Goal: Transaction & Acquisition: Purchase product/service

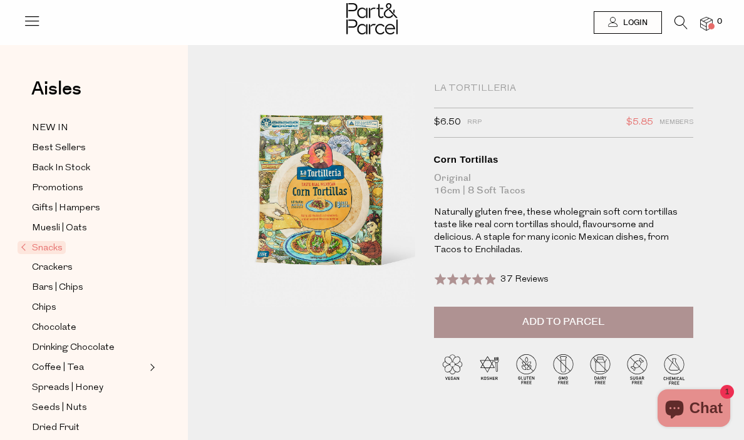
click at [490, 323] on button "Add to Parcel" at bounding box center [563, 322] width 259 height 31
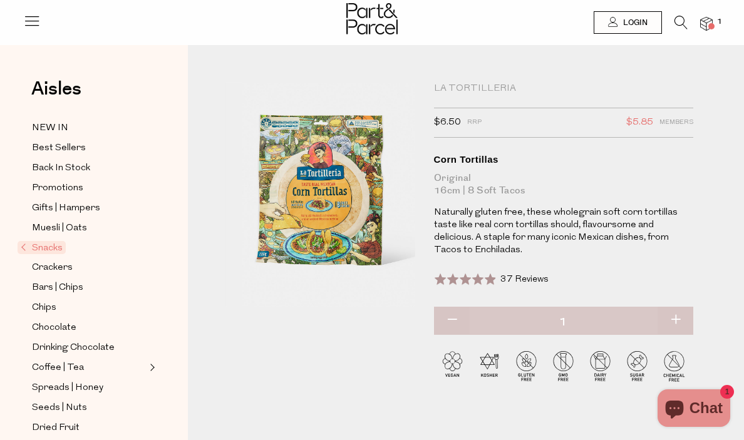
click at [680, 23] on icon at bounding box center [681, 23] width 13 height 14
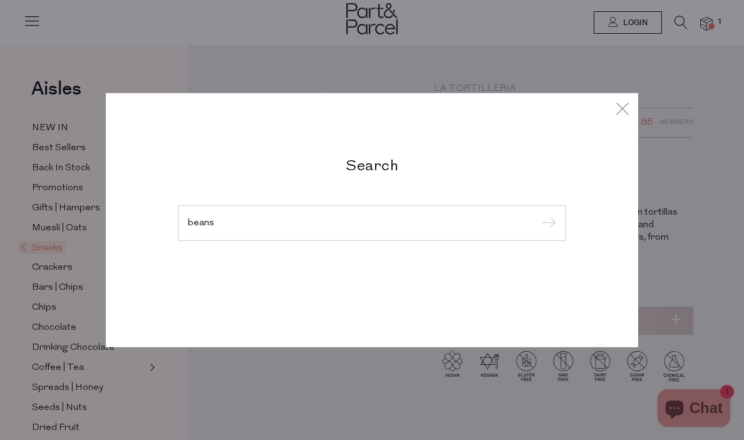
type input "beans"
click at [537, 214] on input "submit" at bounding box center [546, 223] width 19 height 19
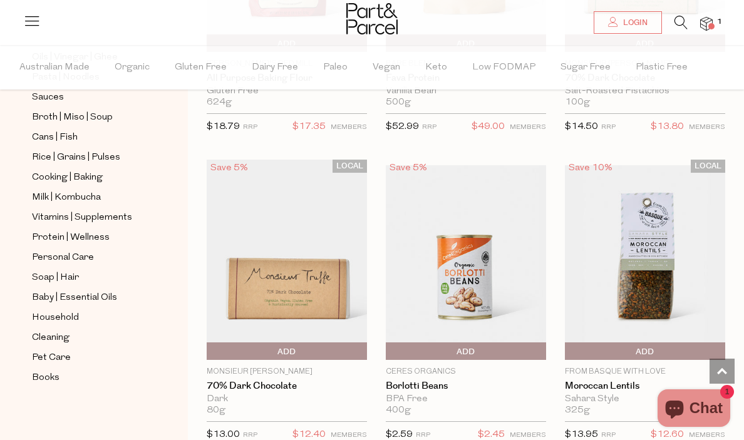
scroll to position [2741, 0]
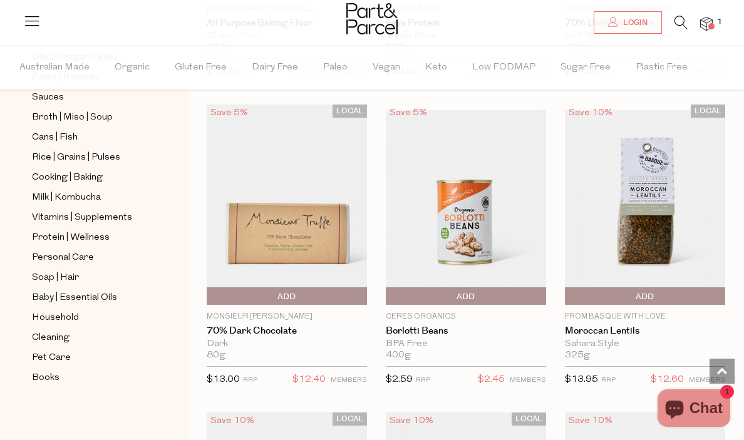
click at [476, 291] on span "Add To Parcel" at bounding box center [466, 296] width 154 height 19
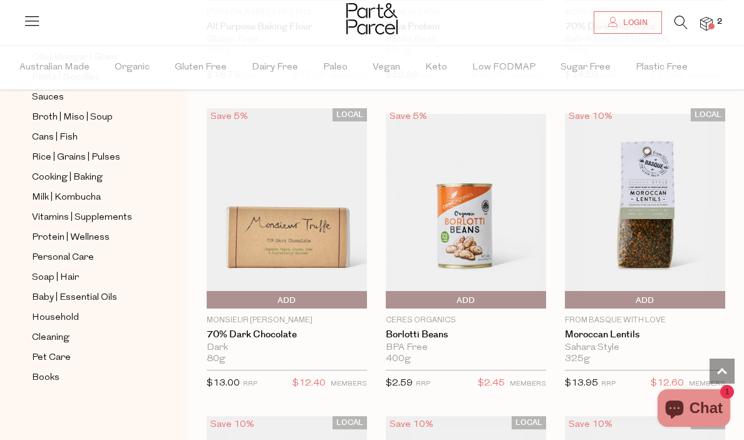
scroll to position [2736, 0]
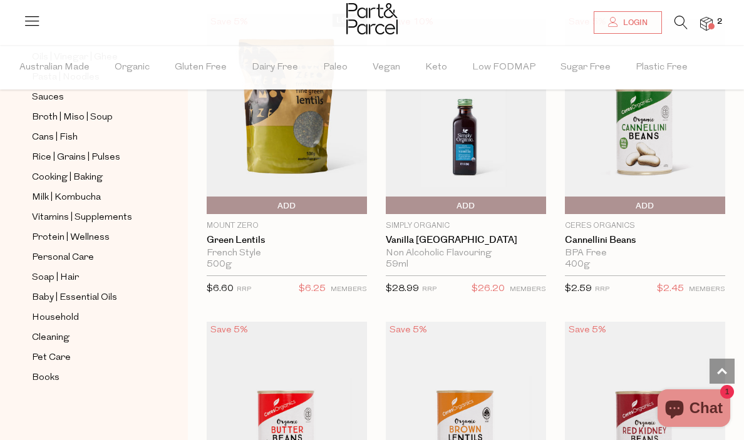
scroll to position [5504, 0]
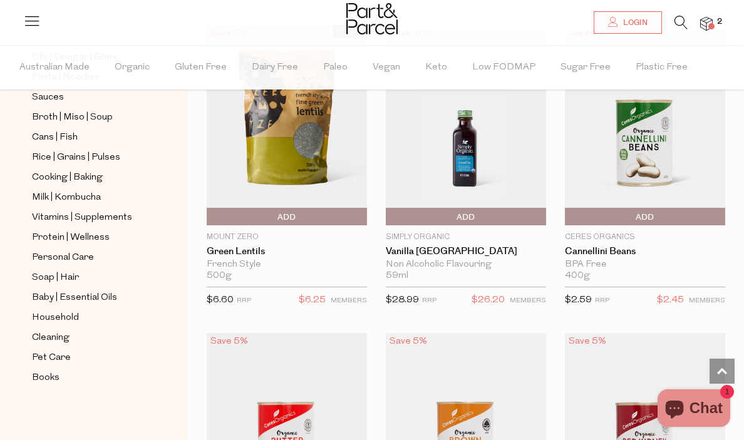
click at [668, 214] on span "Add To Parcel" at bounding box center [645, 217] width 154 height 19
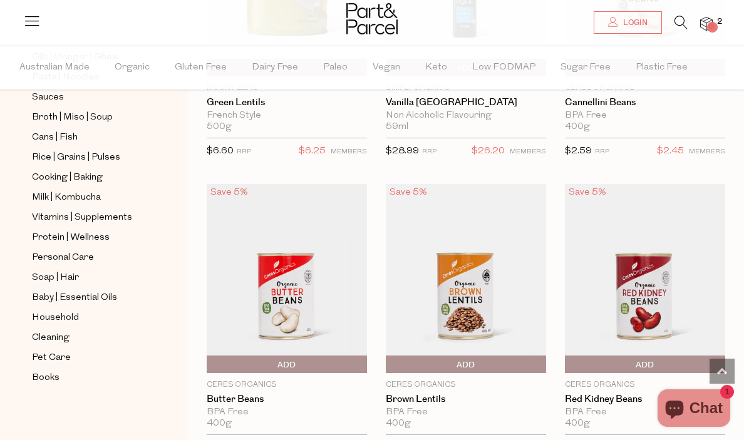
scroll to position [5655, 0]
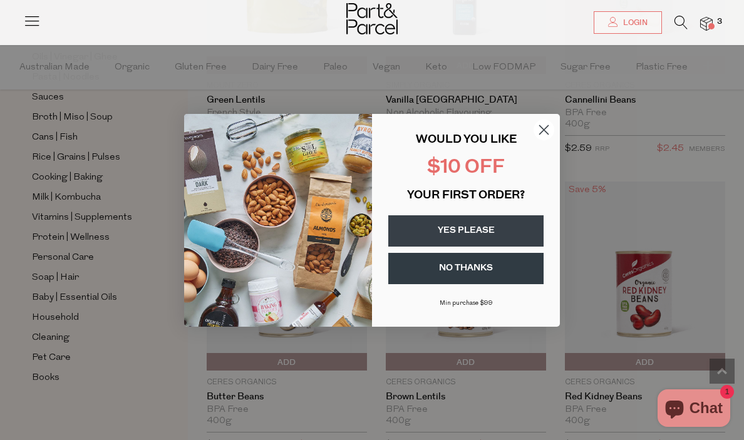
click at [546, 130] on circle "Close dialog" at bounding box center [544, 129] width 21 height 21
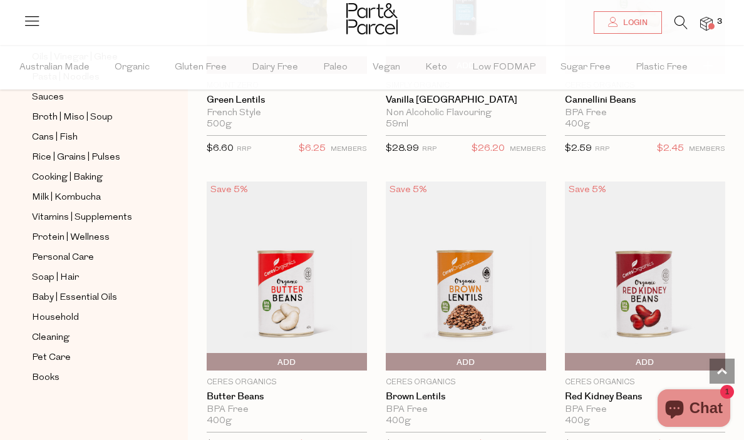
click at [210, 355] on span "Add To Parcel" at bounding box center [210, 362] width 0 height 19
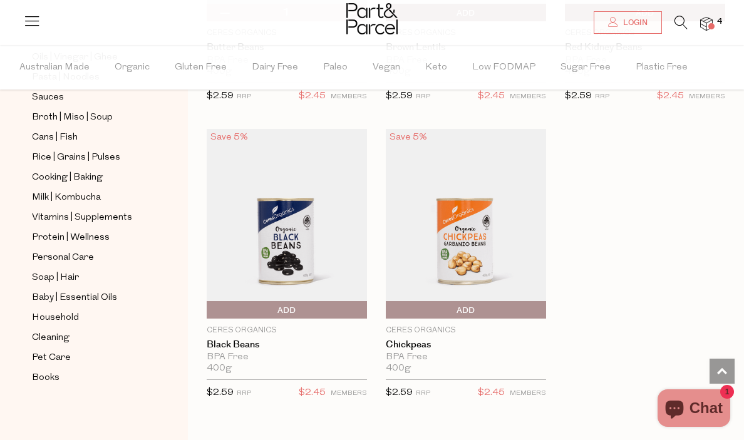
scroll to position [6005, 0]
click at [210, 306] on span "Add To Parcel" at bounding box center [210, 310] width 0 height 19
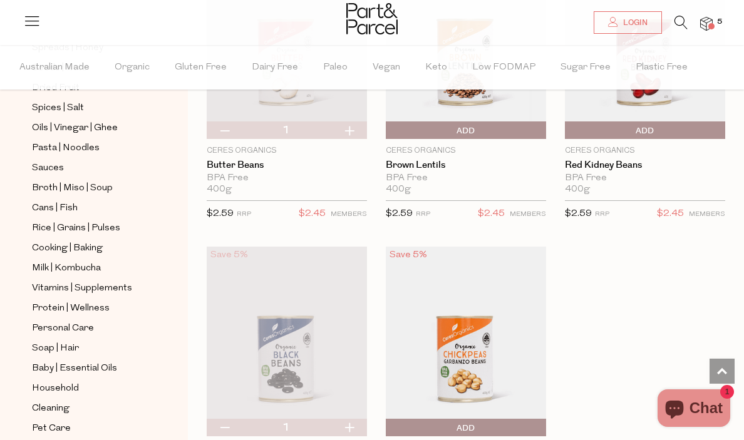
scroll to position [382, 0]
click at [677, 21] on icon at bounding box center [681, 23] width 13 height 14
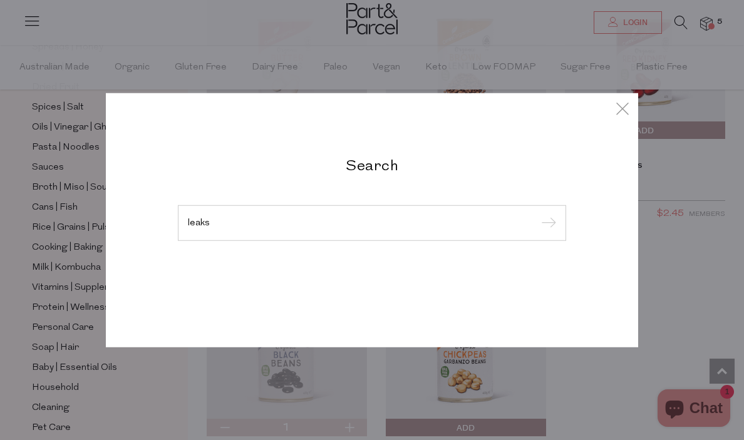
type input "leaks"
click at [537, 214] on input "submit" at bounding box center [546, 223] width 19 height 19
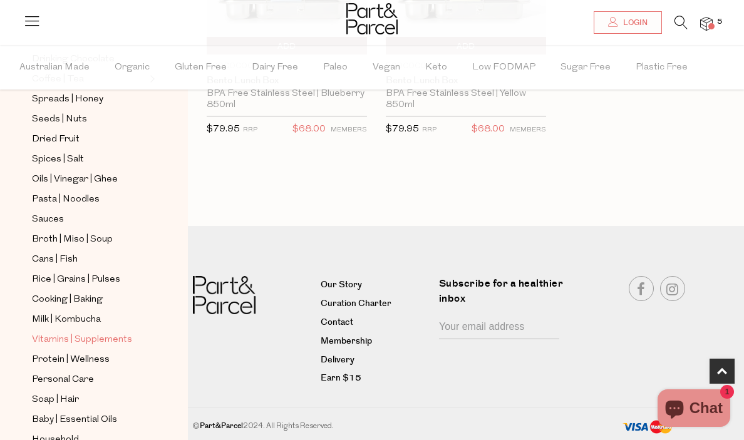
scroll to position [328, 0]
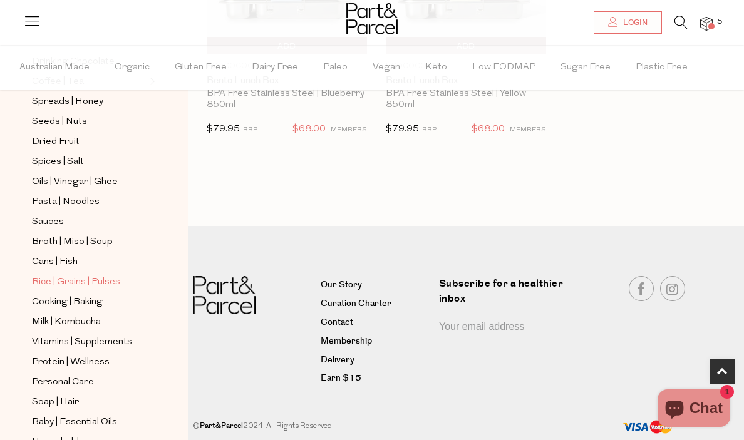
click at [72, 281] on span "Rice | Grains | Pulses" at bounding box center [76, 282] width 88 height 15
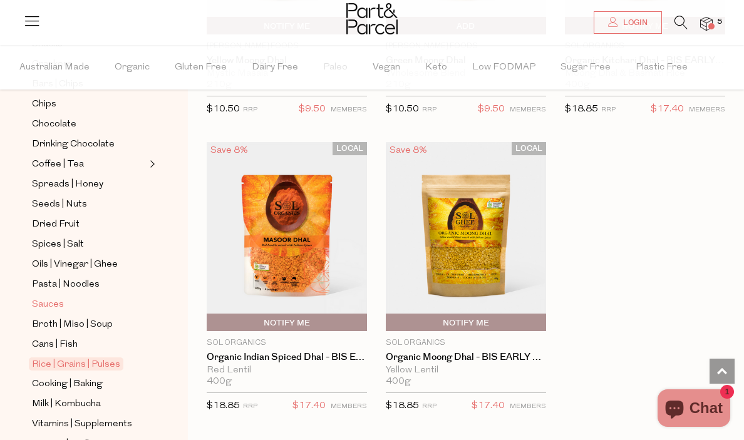
scroll to position [244, 0]
click at [76, 198] on span "Seeds | Nuts" at bounding box center [59, 205] width 55 height 15
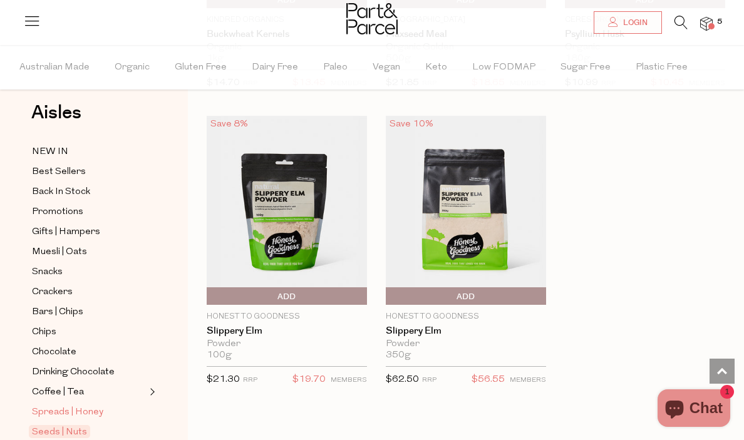
scroll to position [48, 0]
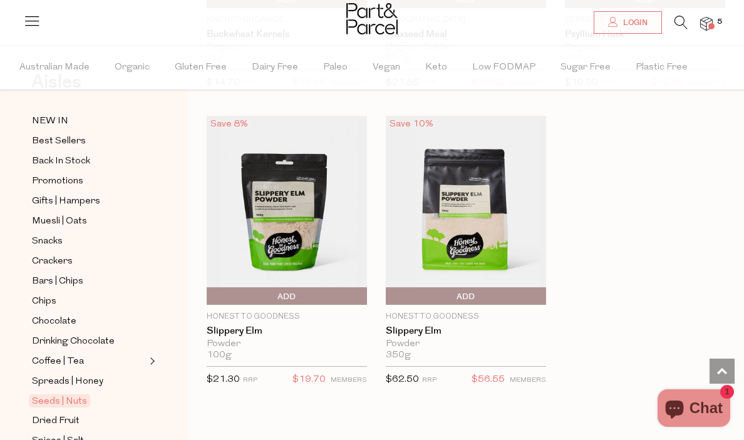
click at [703, 14] on div at bounding box center [372, 20] width 744 height 41
click at [710, 28] on span at bounding box center [711, 26] width 6 height 6
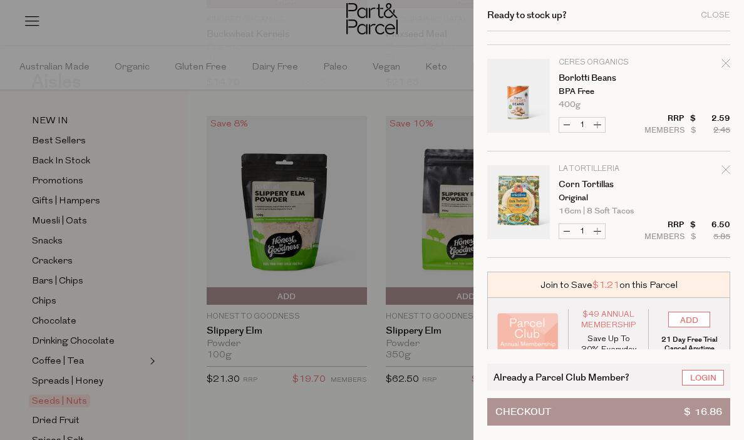
scroll to position [323, 0]
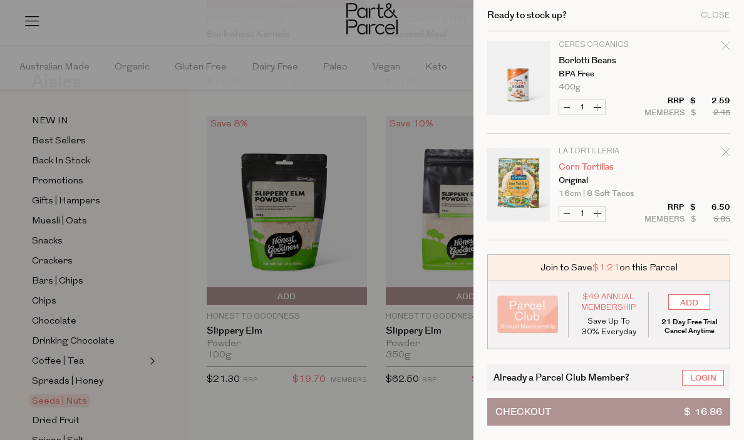
click at [589, 169] on link "Corn Tortillas" at bounding box center [607, 167] width 97 height 9
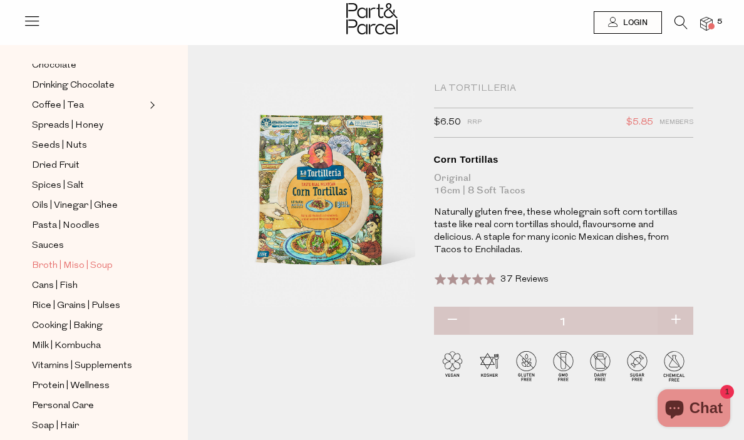
click at [65, 265] on span "Broth | Miso | Soup" at bounding box center [72, 266] width 81 height 15
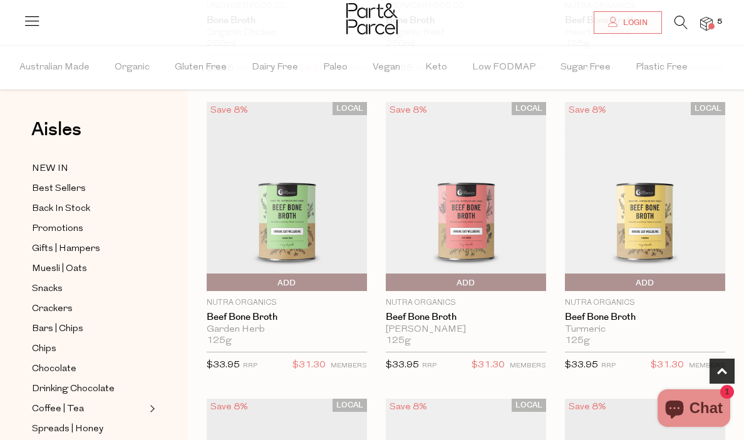
scroll to position [361, 0]
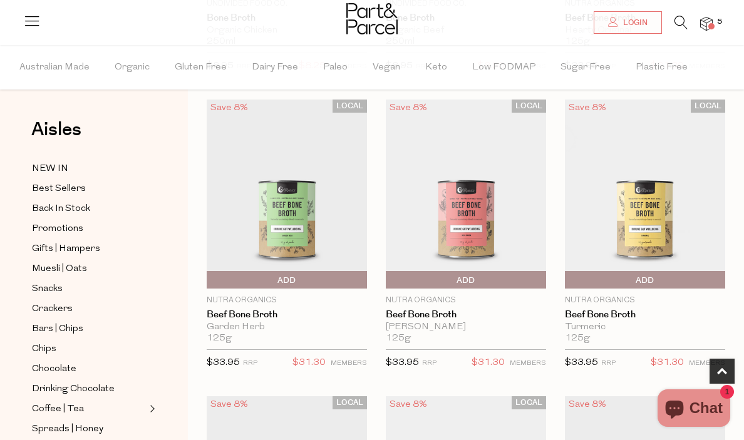
click at [568, 277] on span "Add To Parcel" at bounding box center [568, 280] width 0 height 19
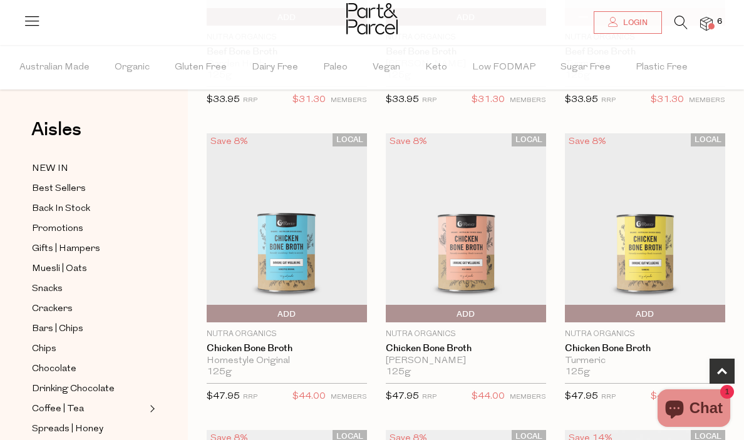
scroll to position [634, 0]
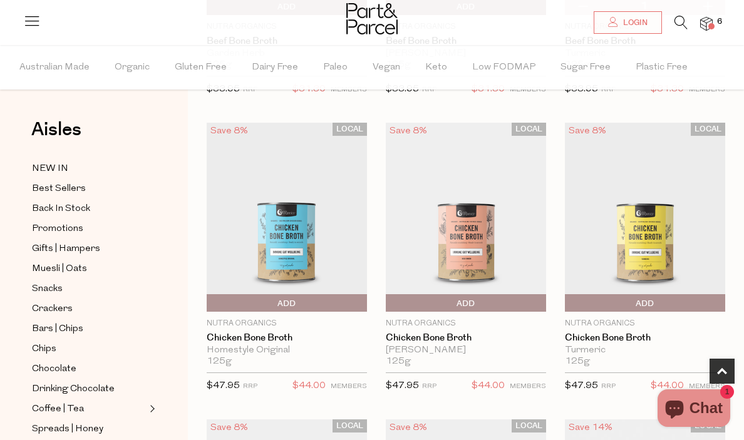
click at [307, 301] on span "Add To Parcel" at bounding box center [287, 303] width 154 height 19
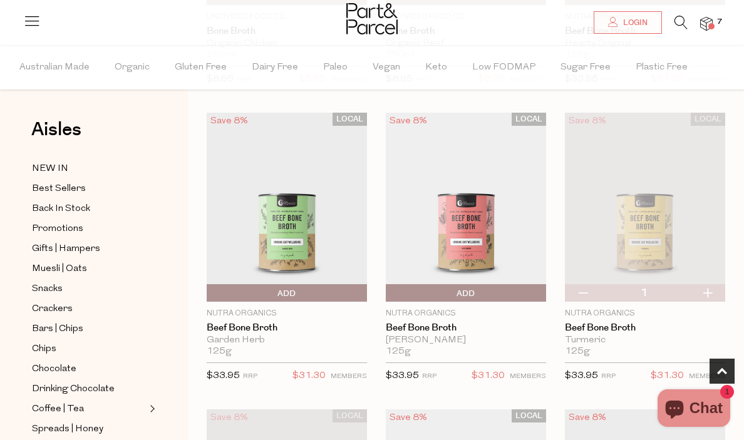
scroll to position [0, 0]
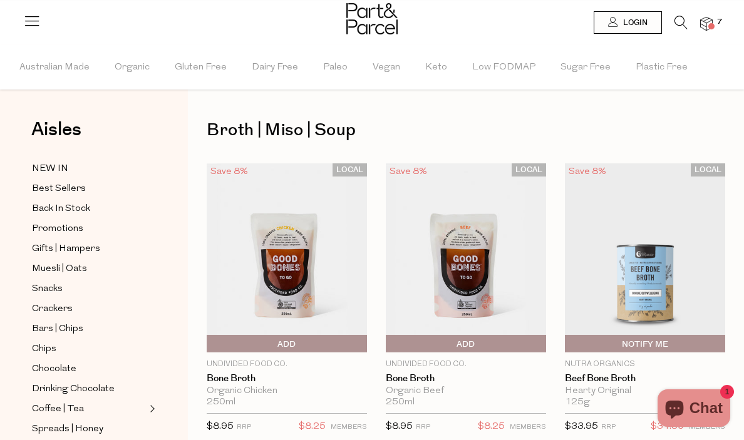
click at [713, 17] on div at bounding box center [372, 20] width 744 height 41
click at [711, 23] on img at bounding box center [706, 24] width 13 height 14
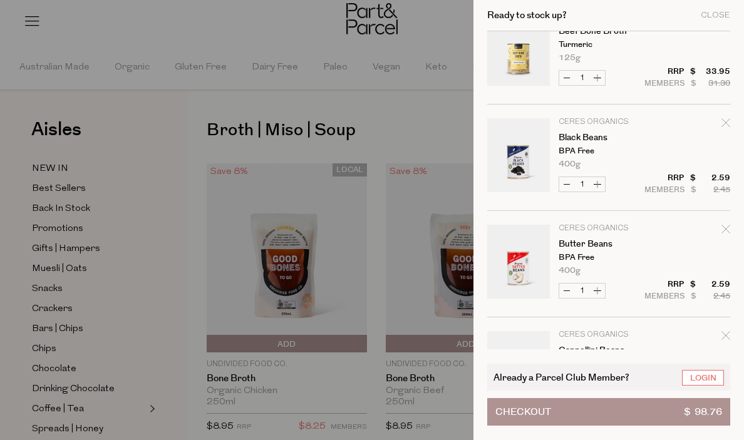
scroll to position [70, 0]
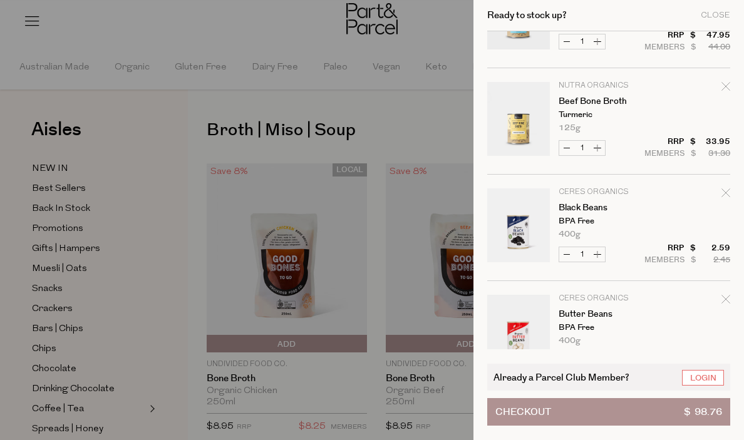
click at [722, 87] on icon "Remove Beef Bone Broth" at bounding box center [726, 86] width 9 height 9
type input "Add Membership"
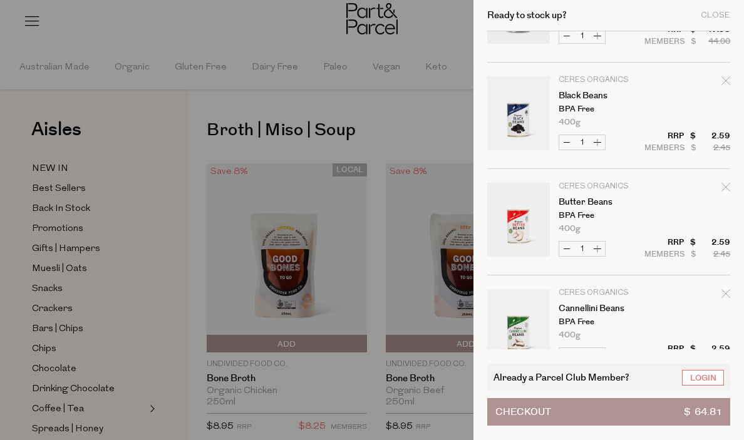
scroll to position [0, 0]
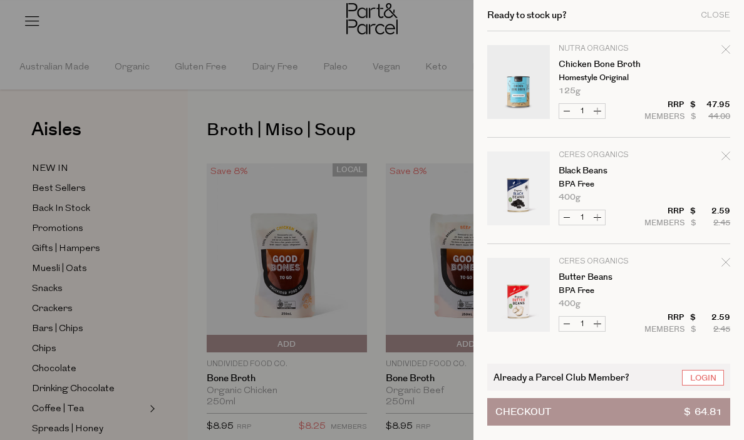
click at [402, 353] on div at bounding box center [372, 220] width 744 height 440
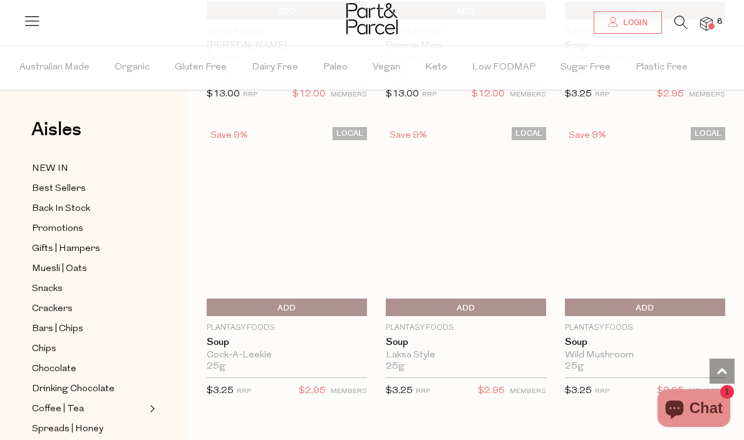
scroll to position [3305, 0]
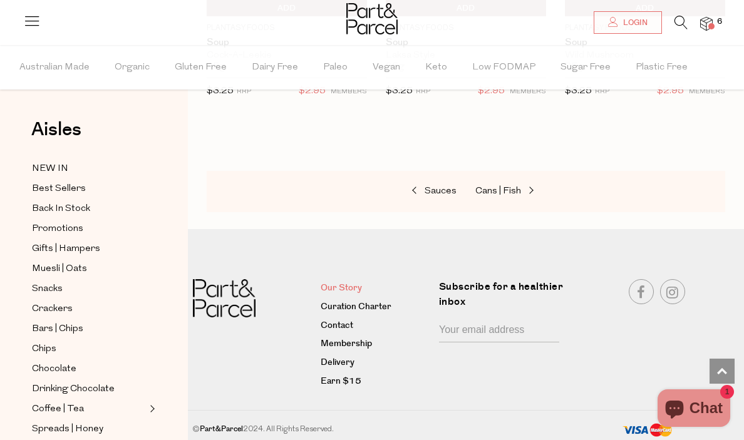
click at [345, 285] on link "Our Story" at bounding box center [375, 288] width 109 height 15
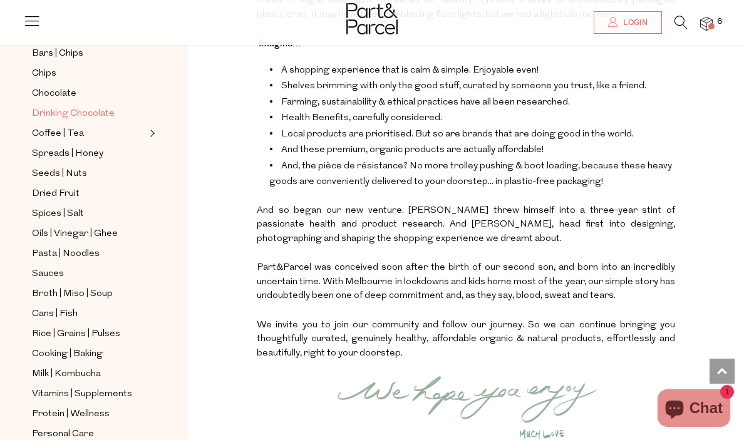
scroll to position [220, 0]
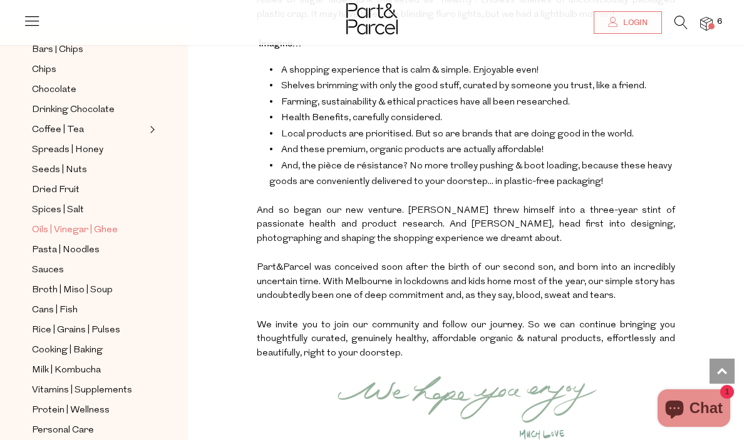
click at [87, 235] on span "Oils | Vinegar | Ghee" at bounding box center [75, 230] width 86 height 15
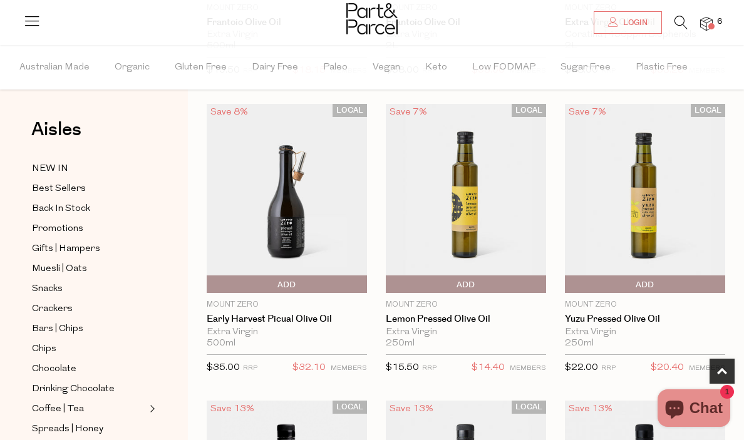
scroll to position [679, 0]
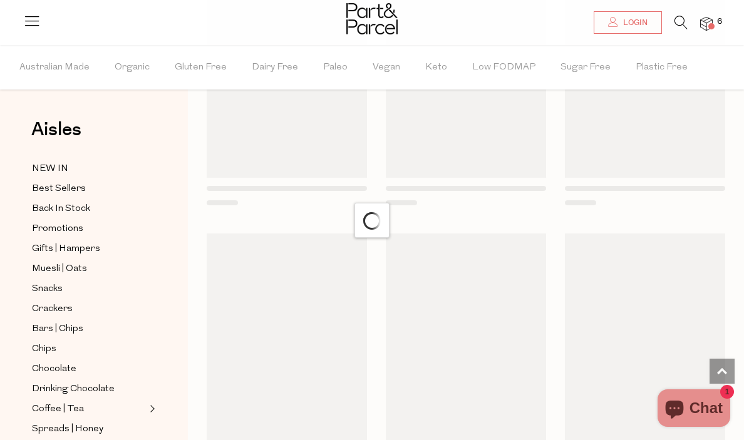
scroll to position [5427, 0]
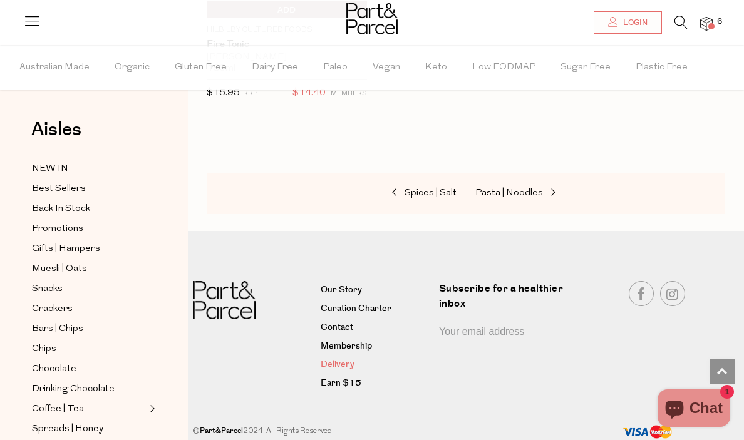
click at [346, 358] on link "Delivery" at bounding box center [375, 365] width 109 height 15
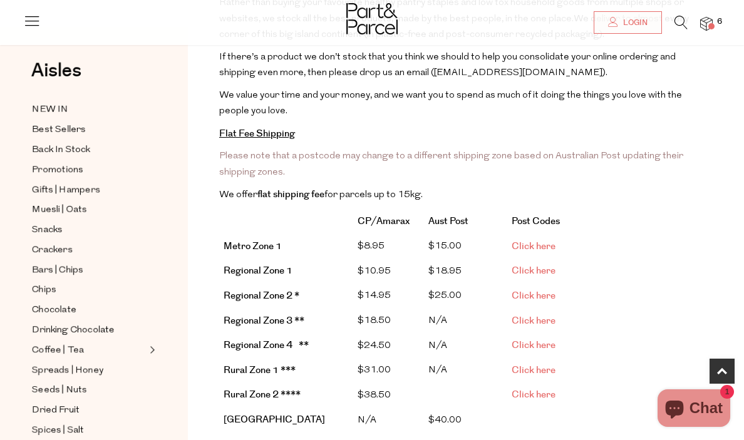
scroll to position [202, 0]
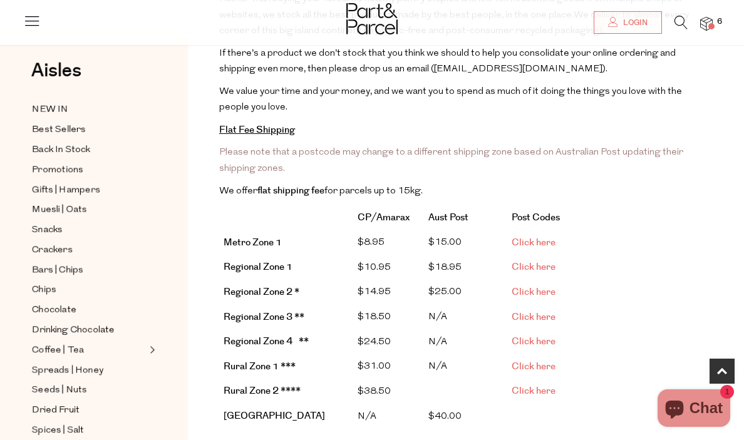
click at [523, 240] on link "Click here" at bounding box center [534, 242] width 44 height 13
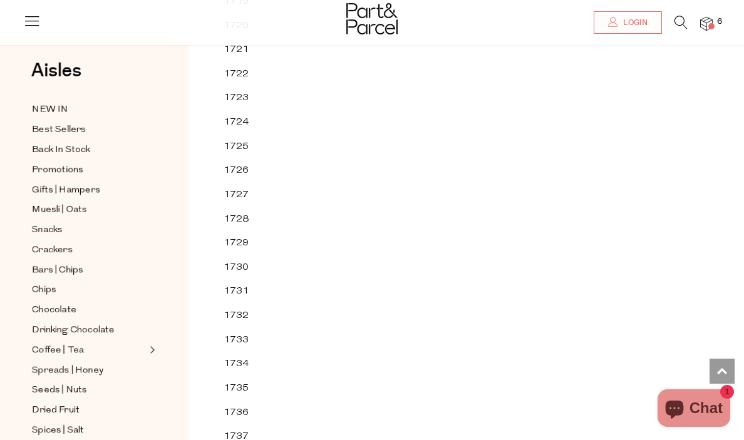
scroll to position [1430, 0]
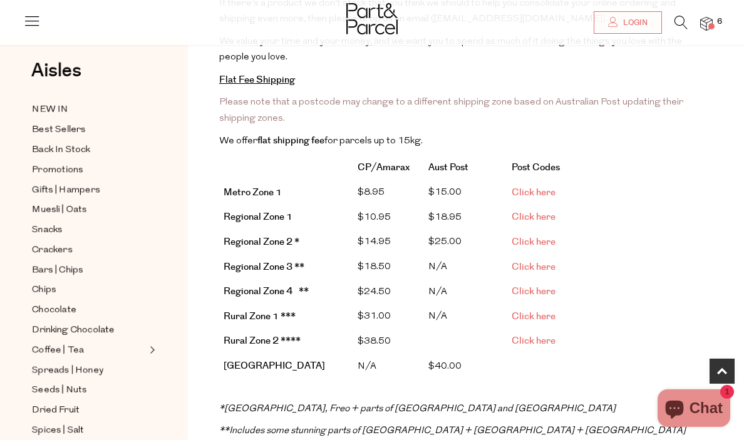
scroll to position [261, 0]
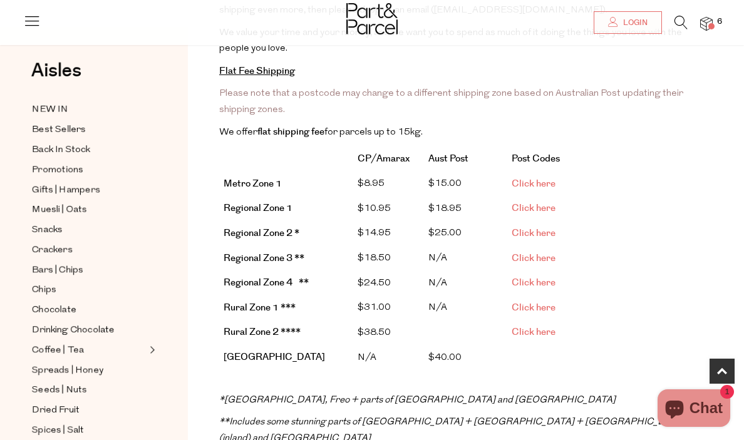
click at [539, 205] on span "Click here" at bounding box center [534, 208] width 44 height 13
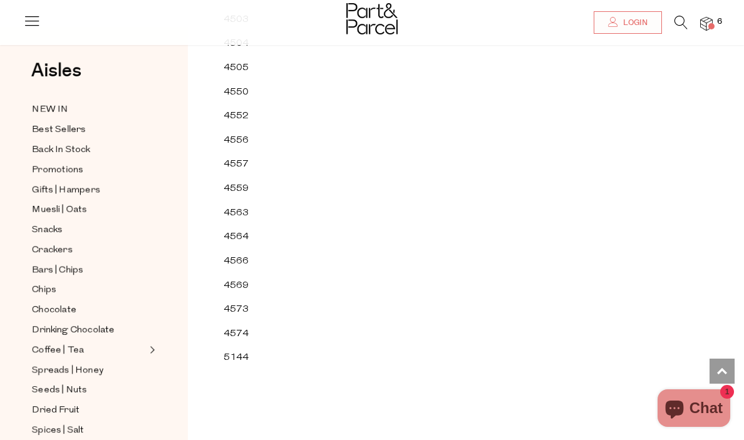
scroll to position [22676, 0]
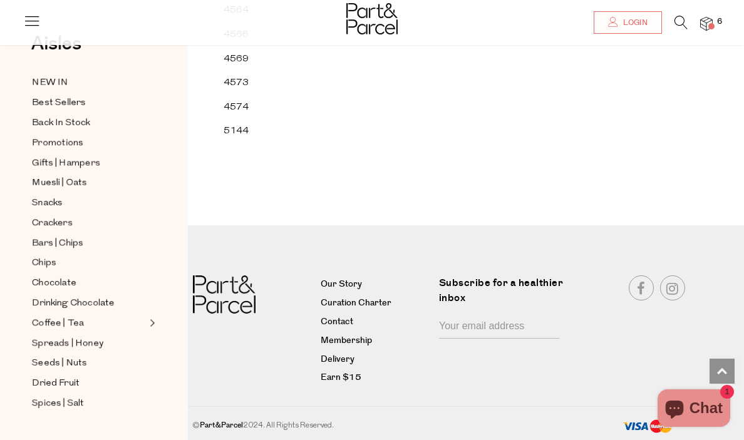
click at [712, 24] on span at bounding box center [711, 26] width 6 height 6
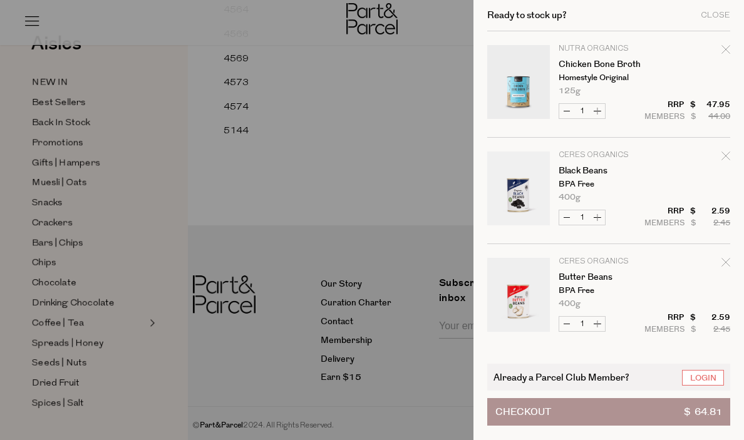
click at [2, 198] on div at bounding box center [372, 220] width 744 height 440
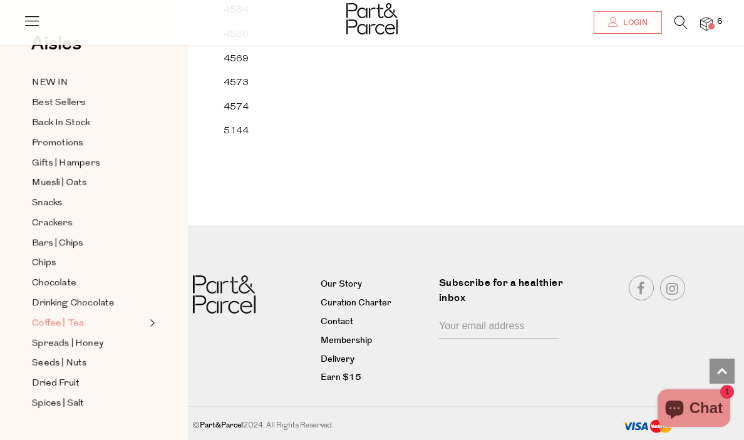
click at [70, 323] on span "Coffee | Tea" at bounding box center [58, 323] width 52 height 15
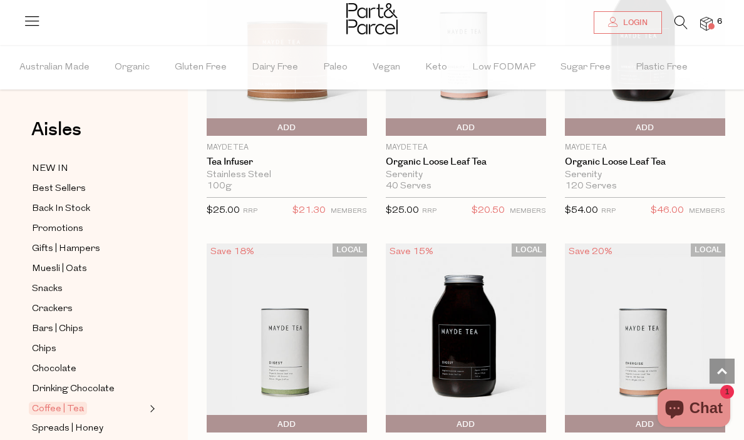
scroll to position [3793, 0]
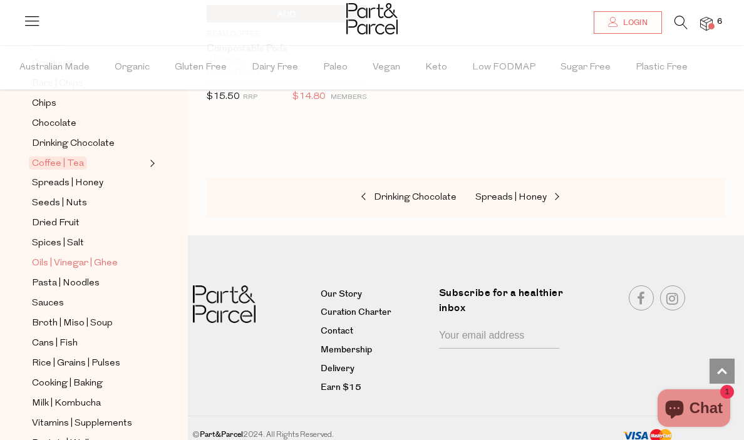
scroll to position [249, 0]
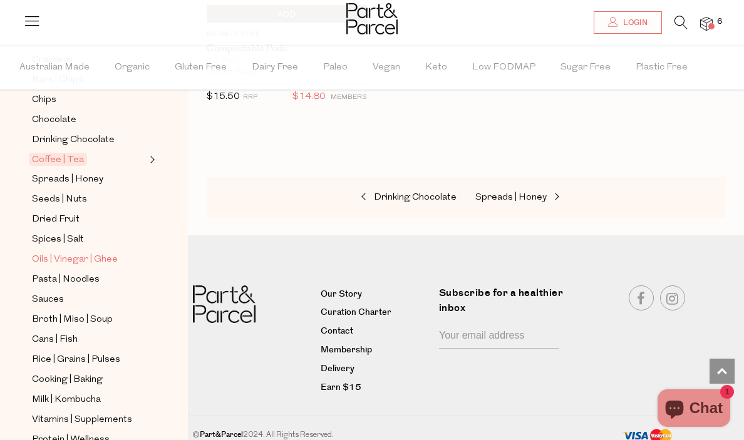
click at [91, 257] on span "Oils | Vinegar | Ghee" at bounding box center [75, 259] width 86 height 15
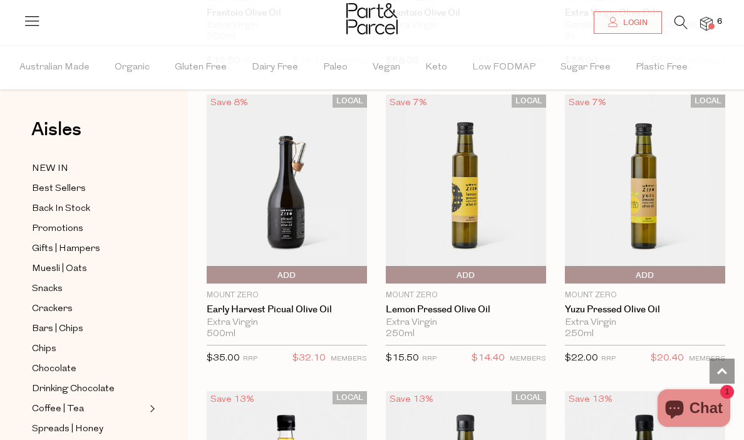
scroll to position [684, 0]
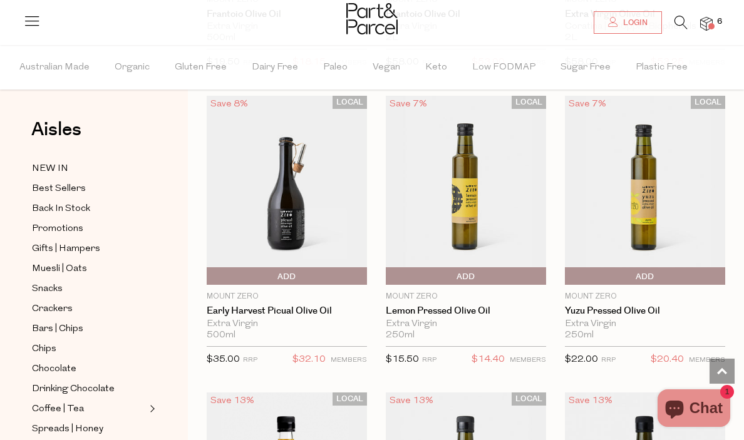
click at [210, 276] on span "Add To Parcel" at bounding box center [210, 276] width 0 height 19
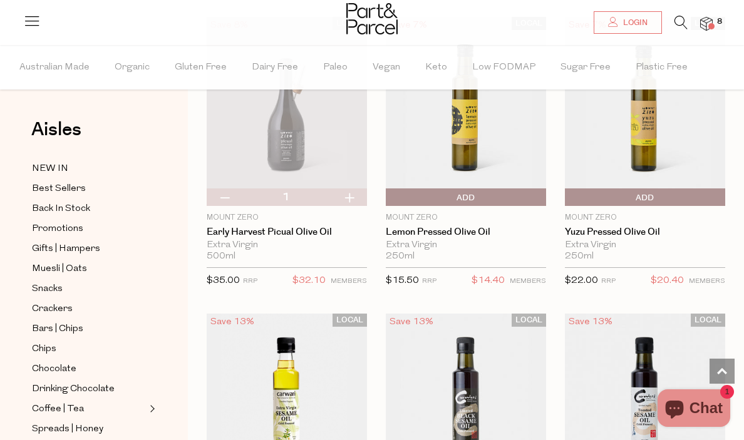
scroll to position [750, 0]
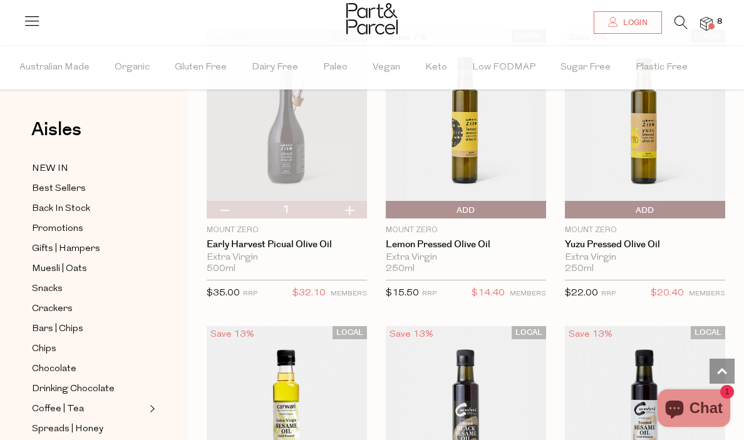
click at [568, 213] on span "Add To Parcel" at bounding box center [568, 210] width 0 height 19
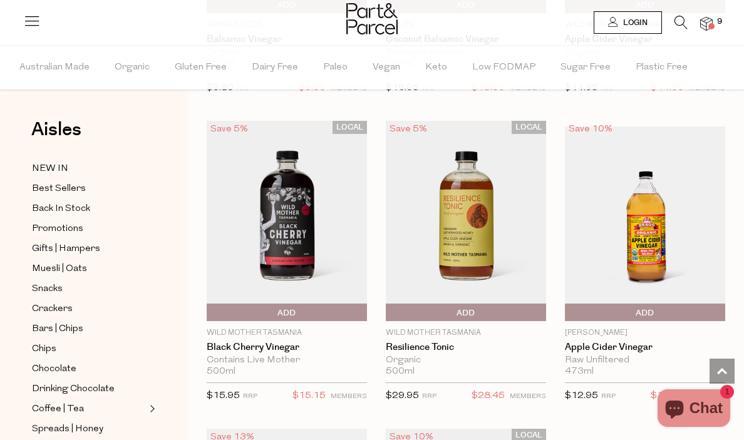
scroll to position [4597, 0]
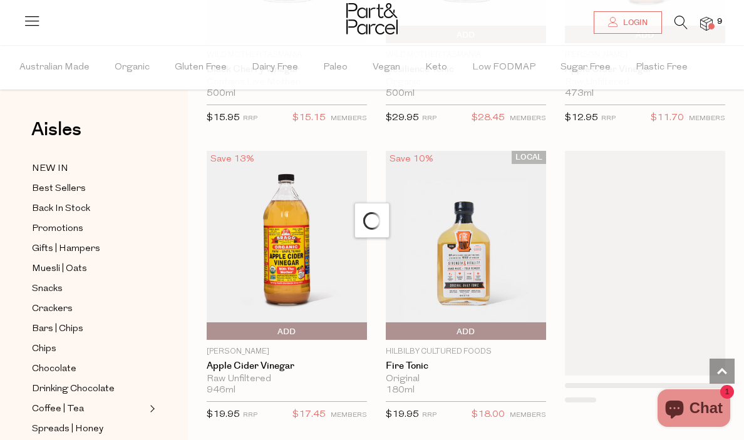
scroll to position [4810, 0]
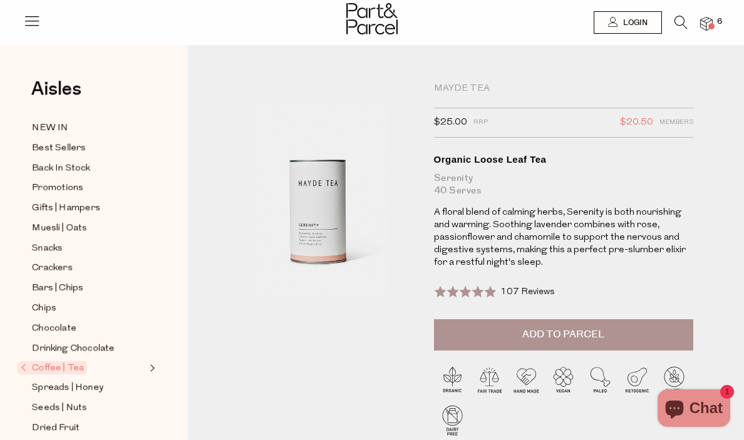
click at [562, 334] on span "Add to Parcel" at bounding box center [563, 335] width 82 height 14
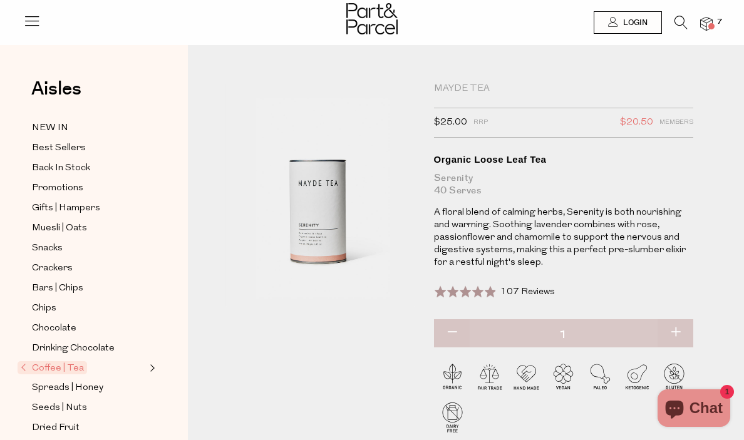
click at [681, 18] on icon at bounding box center [681, 23] width 13 height 14
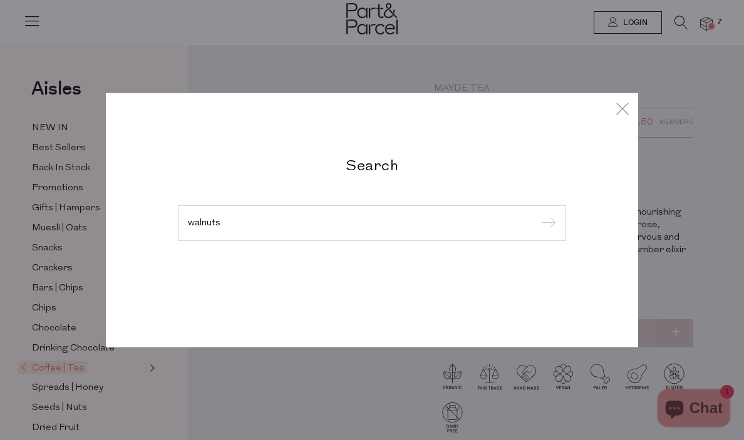
type input "walnuts"
click at [537, 214] on input "submit" at bounding box center [546, 223] width 19 height 19
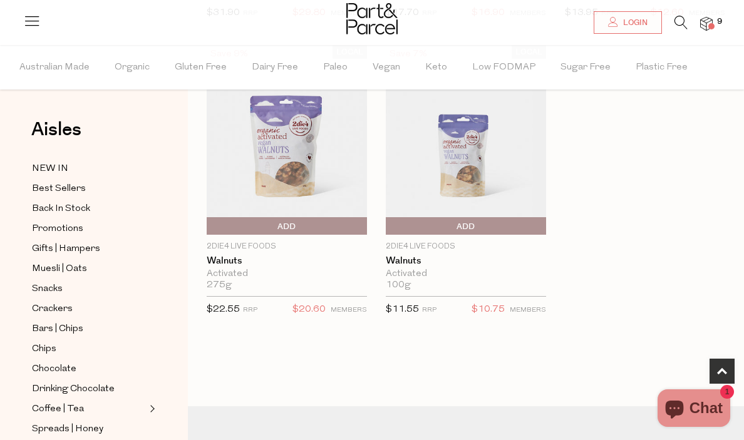
scroll to position [703, 0]
